Goal: Task Accomplishment & Management: Manage account settings

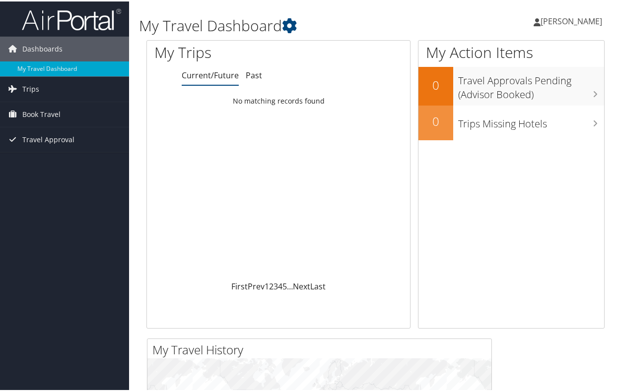
click at [554, 17] on span "[PERSON_NAME]" at bounding box center [571, 19] width 62 height 11
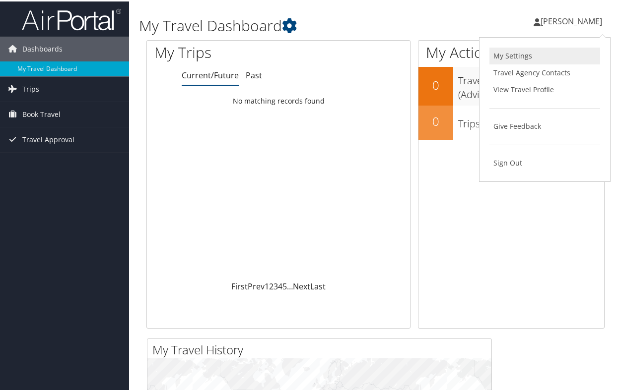
click at [517, 54] on link "My Settings" at bounding box center [544, 54] width 111 height 17
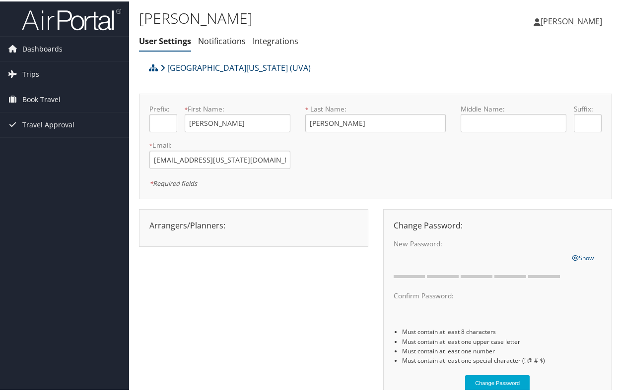
click at [160, 67] on icon at bounding box center [162, 67] width 5 height 8
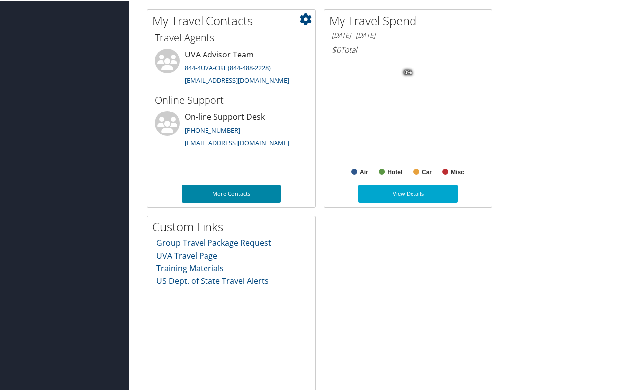
scroll to position [532, 0]
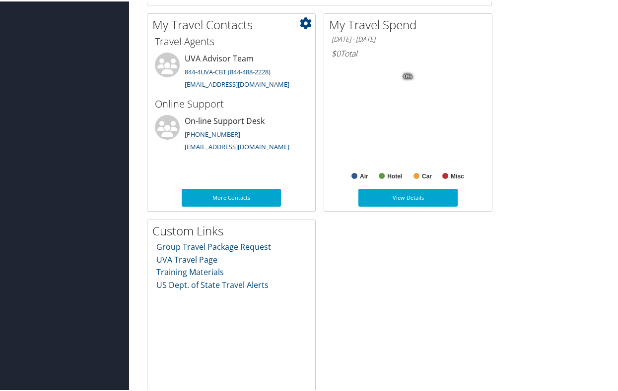
click at [306, 22] on icon at bounding box center [306, 22] width 12 height 12
click at [474, 60] on div "01/01/2025 - 09/29/2025 $0 Total" at bounding box center [408, 47] width 168 height 30
click at [243, 198] on link "More Contacts" at bounding box center [231, 197] width 99 height 18
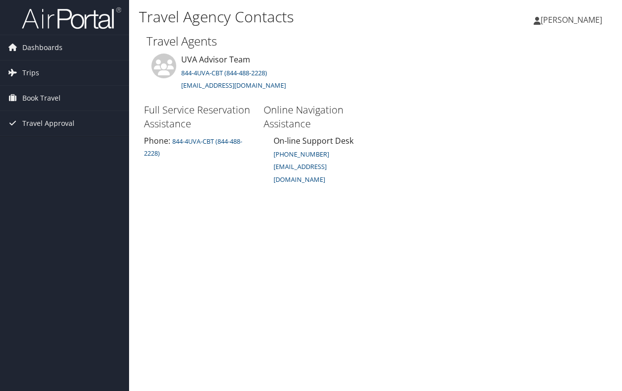
click at [574, 16] on span "[PERSON_NAME]" at bounding box center [571, 19] width 62 height 11
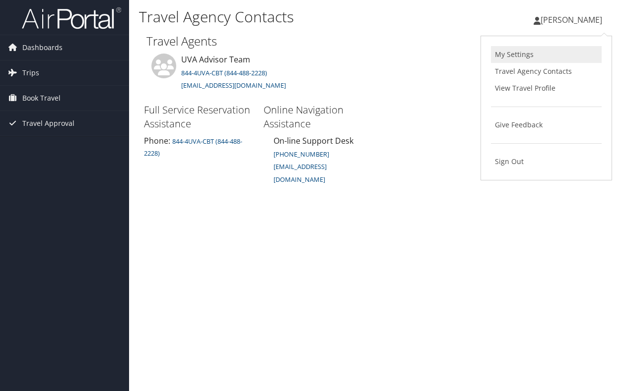
click at [519, 53] on link "My Settings" at bounding box center [546, 54] width 111 height 17
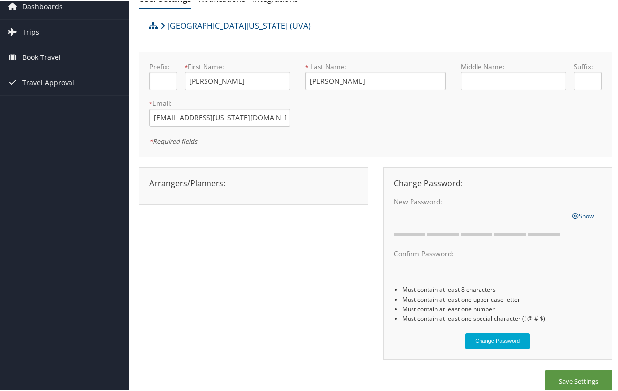
scroll to position [37, 0]
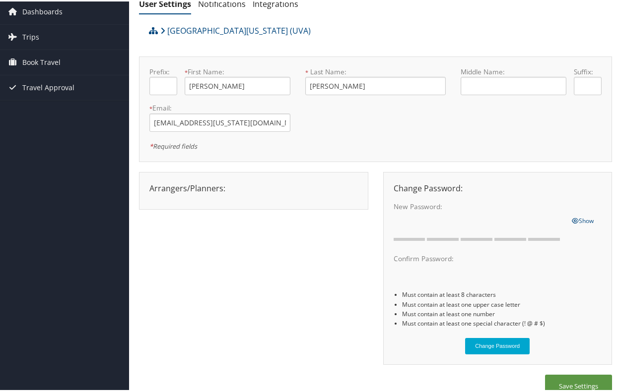
click at [197, 188] on div "Arrangers/Planners: Edit Arrangers & Planners Bonnie Ruddock Caroline Brown Dia…" at bounding box center [253, 187] width 223 height 12
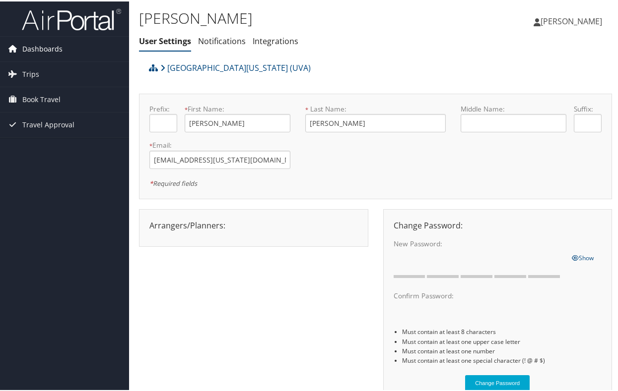
click at [40, 45] on span "Dashboards" at bounding box center [42, 47] width 40 height 25
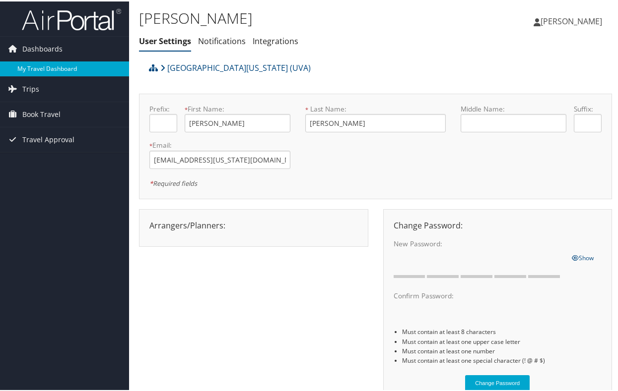
click at [45, 64] on link "My Travel Dashboard" at bounding box center [64, 67] width 129 height 15
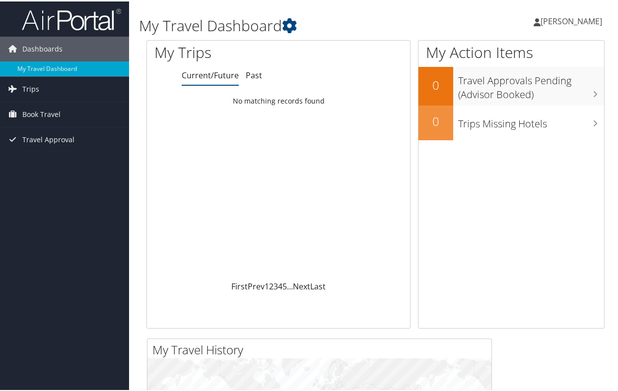
click at [546, 17] on span "[PERSON_NAME]" at bounding box center [571, 19] width 62 height 11
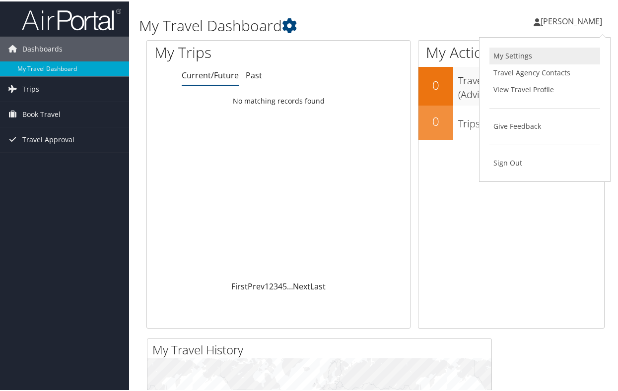
click at [519, 56] on link "My Settings" at bounding box center [544, 54] width 111 height 17
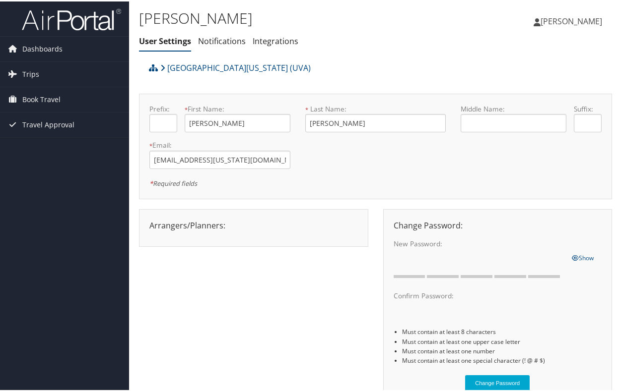
click at [199, 229] on div "Arrangers/Planners: Edit Arrangers & Planners Bonnie Ruddock Caroline Brown Dia…" at bounding box center [253, 224] width 223 height 12
click at [268, 230] on div at bounding box center [253, 232] width 223 height 5
click at [163, 66] on icon at bounding box center [162, 67] width 5 height 8
click at [543, 19] on span "[PERSON_NAME]" at bounding box center [571, 19] width 62 height 11
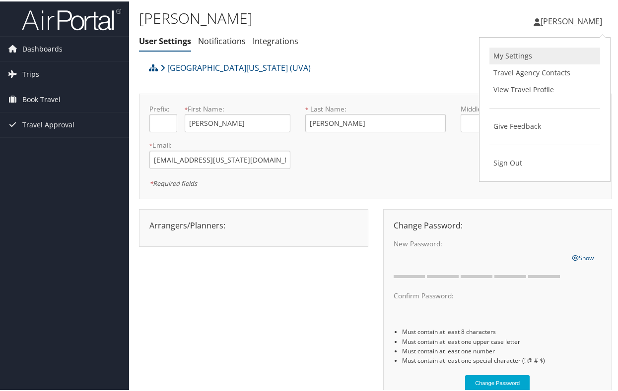
click at [512, 54] on link "My Settings" at bounding box center [544, 54] width 111 height 17
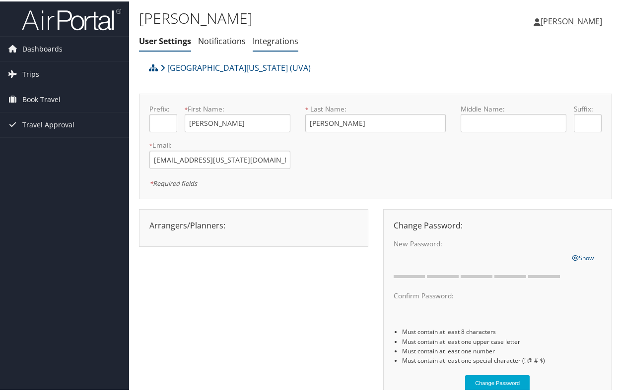
click at [265, 39] on link "Integrations" at bounding box center [276, 39] width 46 height 11
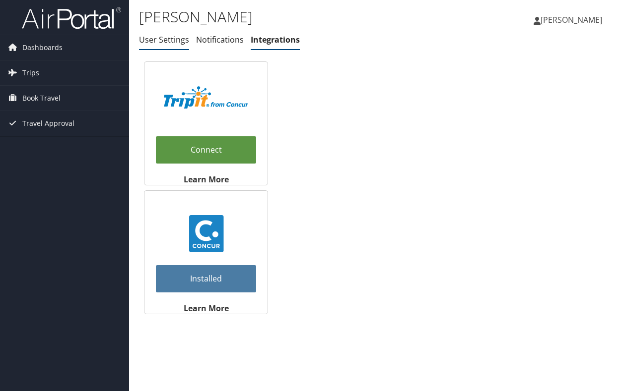
click at [160, 40] on link "User Settings" at bounding box center [164, 39] width 50 height 11
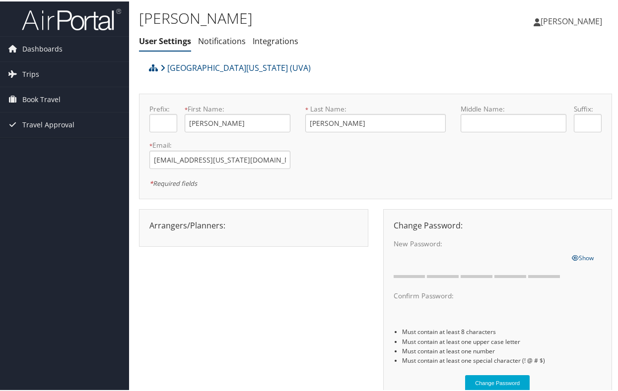
click at [545, 19] on span "[PERSON_NAME]" at bounding box center [571, 19] width 62 height 11
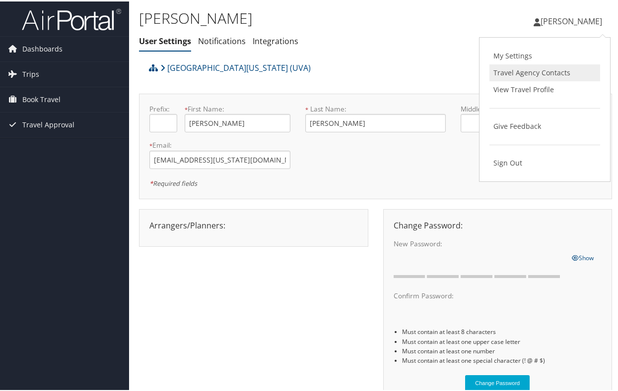
click at [512, 74] on link "Travel Agency Contacts" at bounding box center [544, 71] width 111 height 17
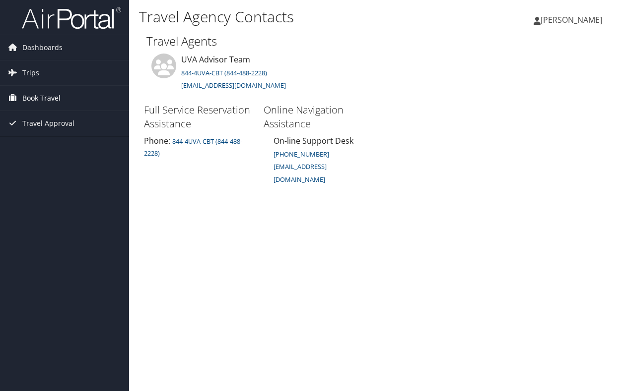
click at [65, 102] on link "Book Travel" at bounding box center [64, 98] width 129 height 25
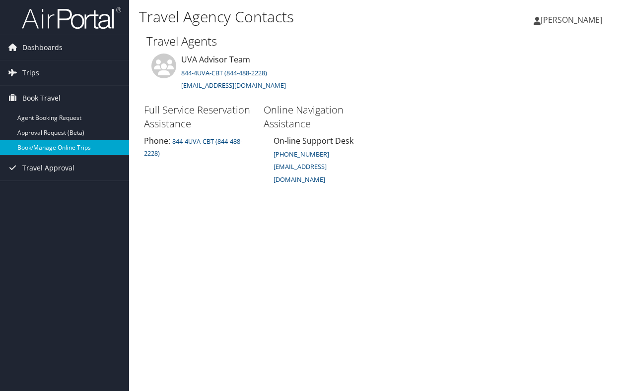
click at [62, 148] on link "Book/Manage Online Trips" at bounding box center [64, 147] width 129 height 15
